Goal: Use online tool/utility: Utilize a website feature to perform a specific function

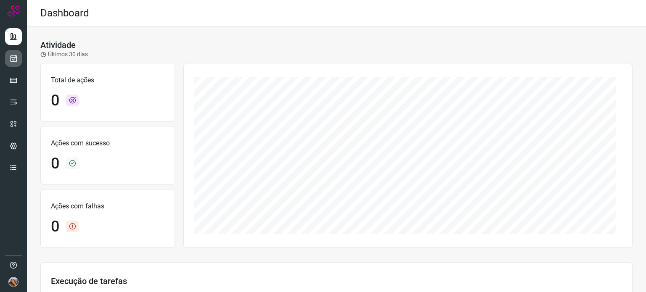
click at [13, 62] on icon at bounding box center [13, 58] width 9 height 8
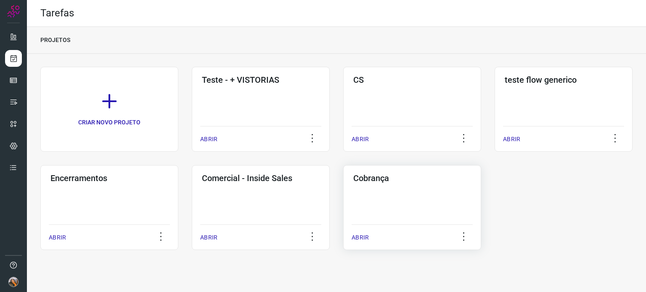
click at [386, 215] on div "Cobrança ABRIR" at bounding box center [412, 207] width 138 height 85
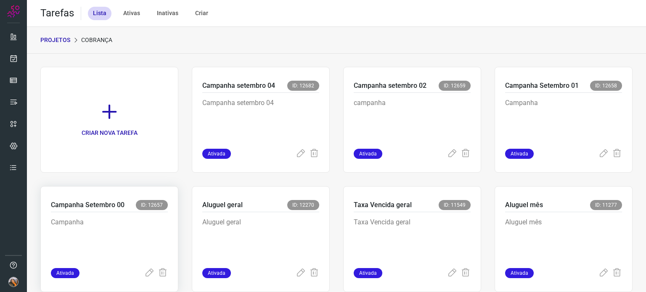
click at [82, 222] on p "Campanha" at bounding box center [109, 239] width 117 height 42
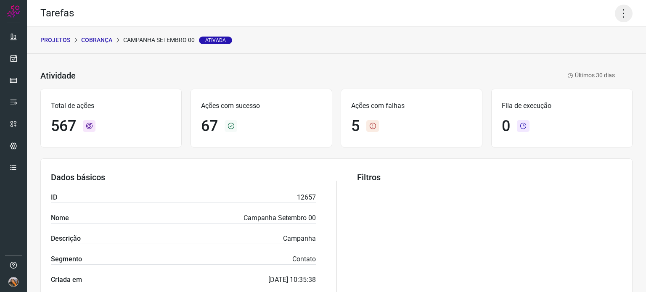
click at [619, 11] on icon at bounding box center [624, 14] width 18 height 18
click at [591, 56] on li "Executar" at bounding box center [588, 54] width 77 height 13
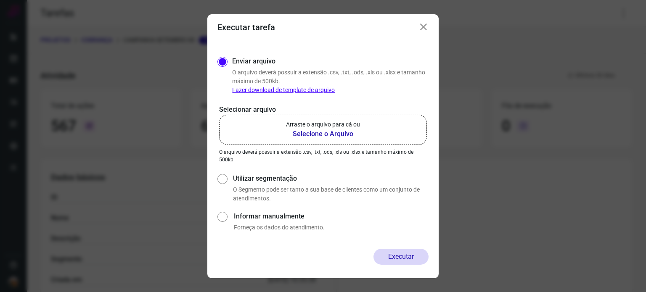
click at [316, 137] on b "Selecione o Arquivo" at bounding box center [323, 134] width 74 height 10
click at [0, 0] on input "Arraste o arquivo para cá ou Selecione o Arquivo" at bounding box center [0, 0] width 0 height 0
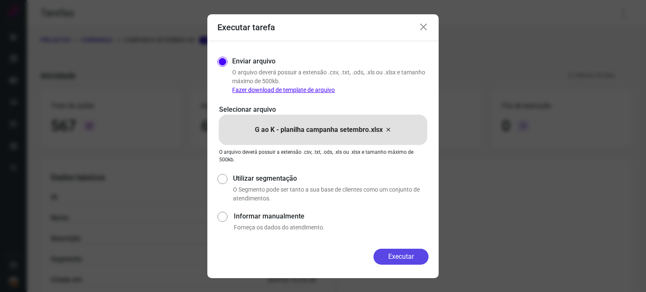
click at [395, 260] on button "Executar" at bounding box center [401, 257] width 55 height 16
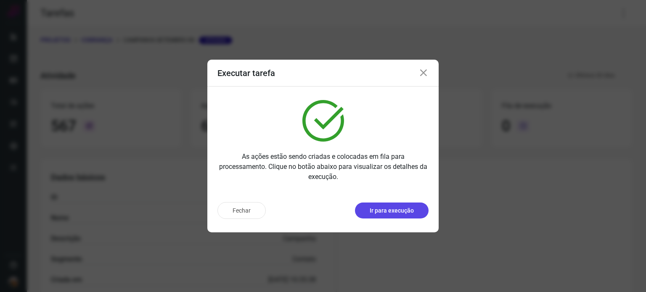
click at [388, 208] on p "Ir para execução" at bounding box center [392, 211] width 44 height 9
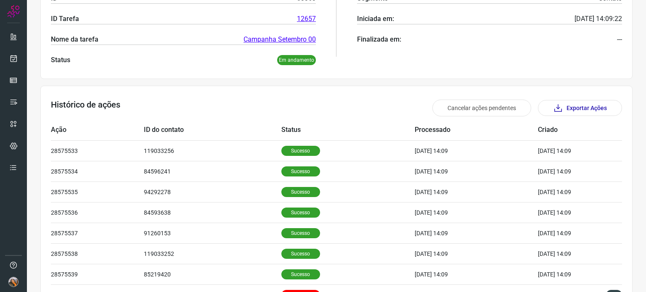
scroll to position [168, 0]
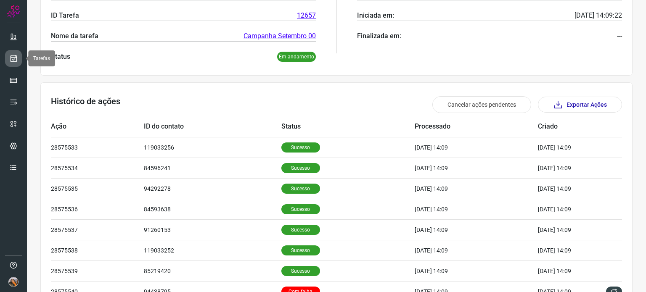
click at [13, 60] on icon at bounding box center [13, 58] width 9 height 8
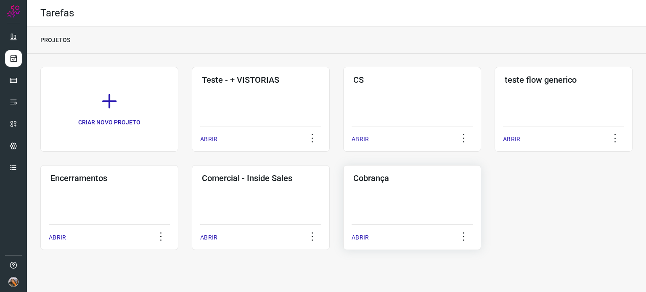
click at [375, 198] on div "Cobrança ABRIR" at bounding box center [412, 207] width 138 height 85
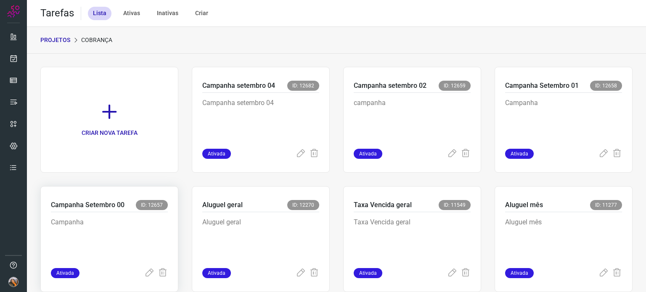
click at [116, 226] on p "Campanha" at bounding box center [109, 239] width 117 height 42
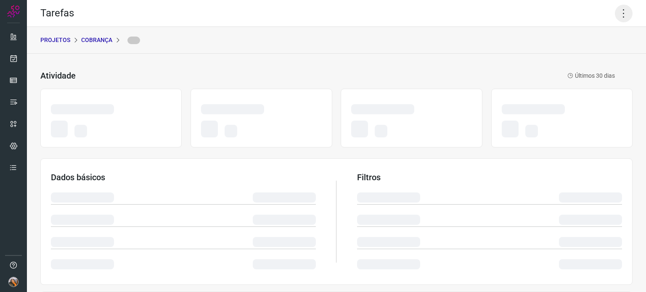
click at [615, 11] on icon at bounding box center [624, 14] width 18 height 18
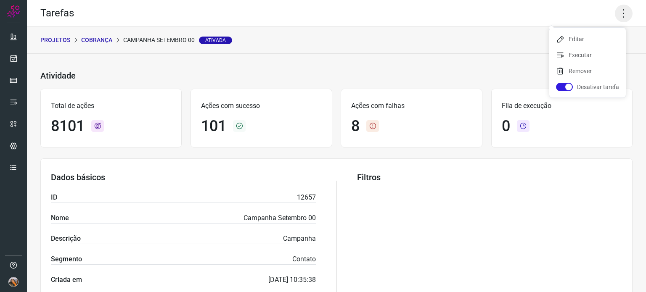
click at [619, 9] on icon at bounding box center [624, 14] width 18 height 18
click at [624, 7] on icon at bounding box center [624, 14] width 18 height 18
click at [587, 58] on li "Executar" at bounding box center [588, 54] width 77 height 13
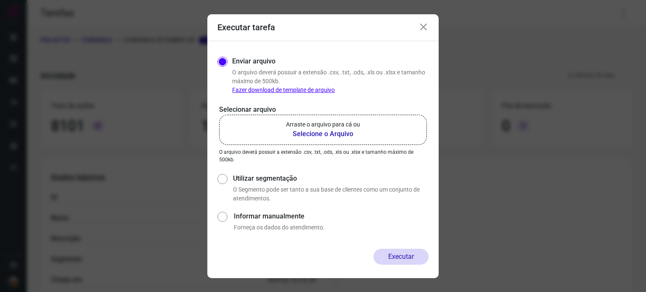
click at [347, 136] on b "Selecione o Arquivo" at bounding box center [323, 134] width 74 height 10
click at [0, 0] on input "Arraste o arquivo para cá ou Selecione o Arquivo" at bounding box center [0, 0] width 0 height 0
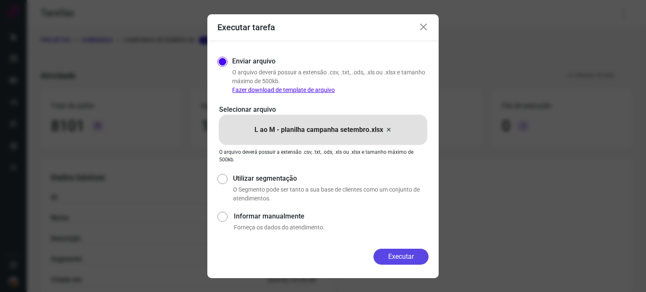
click at [413, 258] on button "Executar" at bounding box center [401, 257] width 55 height 16
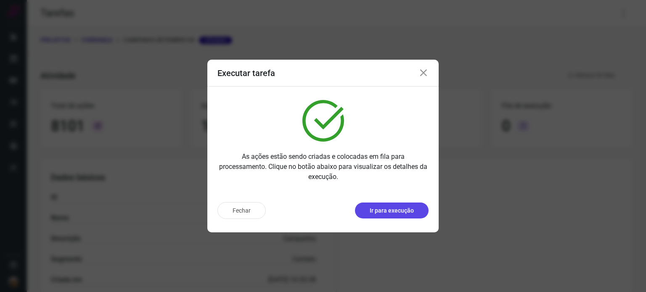
click at [375, 216] on button "Ir para execução" at bounding box center [392, 211] width 74 height 16
